Goal: Download file/media

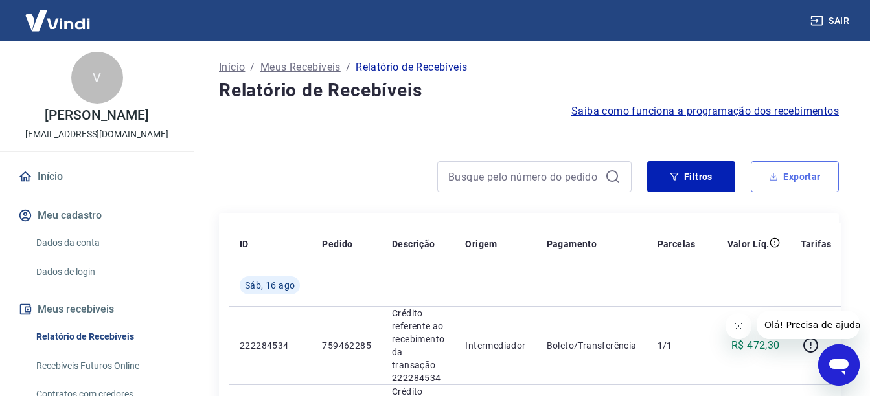
click at [802, 172] on button "Exportar" at bounding box center [794, 176] width 88 height 31
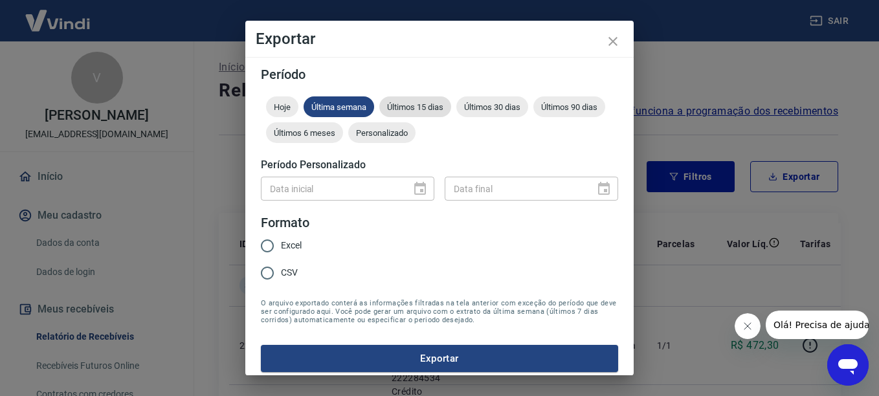
click at [429, 110] on span "Últimos 15 dias" at bounding box center [415, 107] width 72 height 10
click at [279, 245] on input "Excel" at bounding box center [267, 245] width 27 height 27
radio input "true"
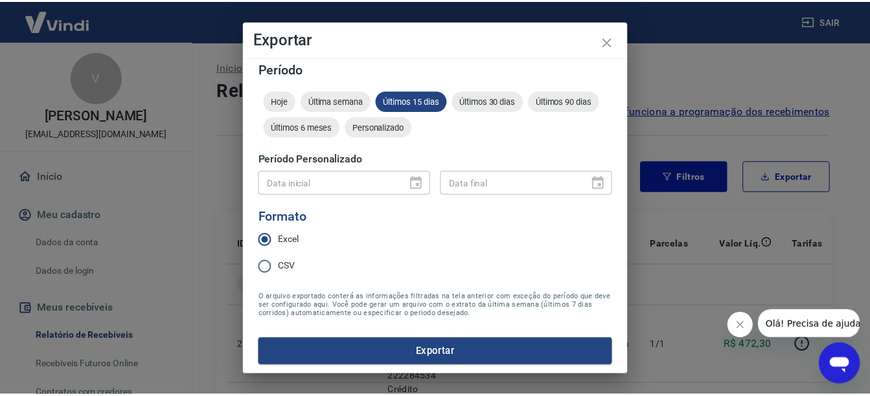
scroll to position [8, 0]
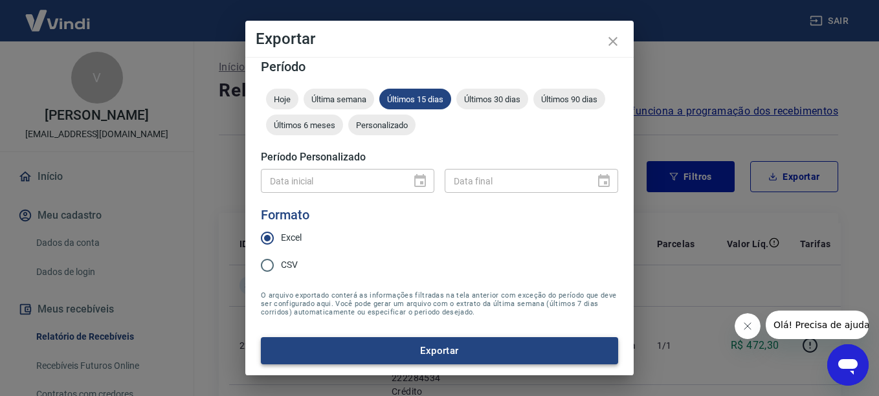
click at [415, 352] on button "Exportar" at bounding box center [439, 350] width 357 height 27
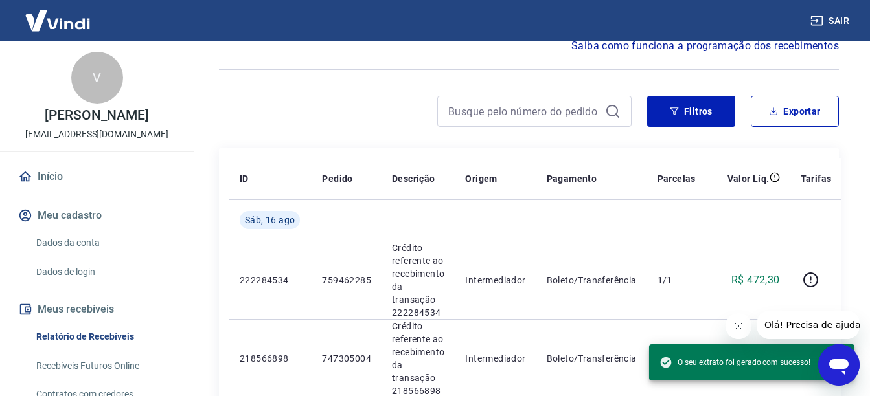
scroll to position [65, 0]
